Goal: Navigation & Orientation: Go to known website

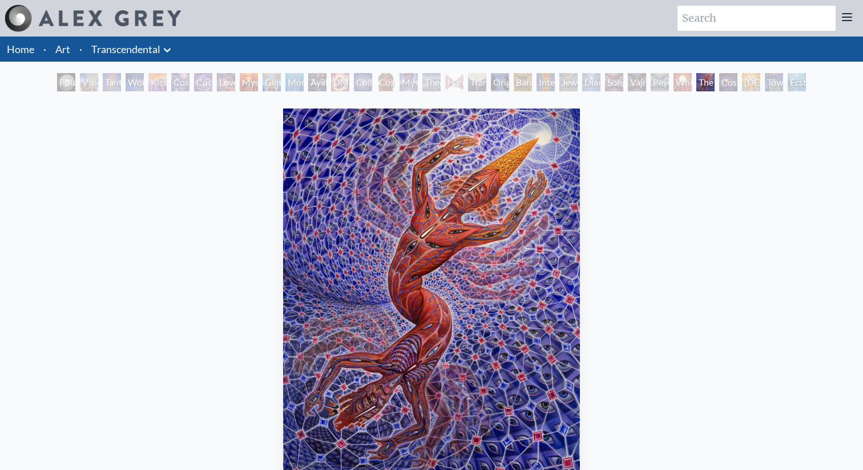
click at [109, 25] on img at bounding box center [110, 18] width 142 height 16
